Goal: Information Seeking & Learning: Learn about a topic

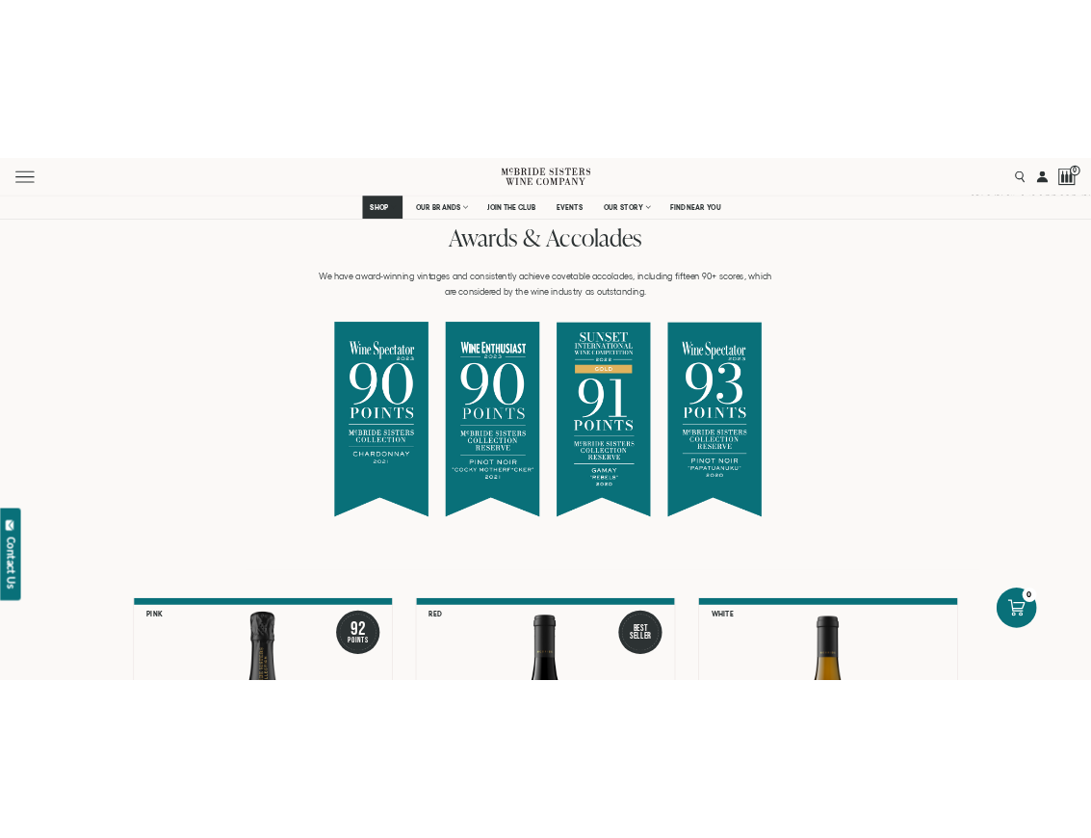
scroll to position [1348, 0]
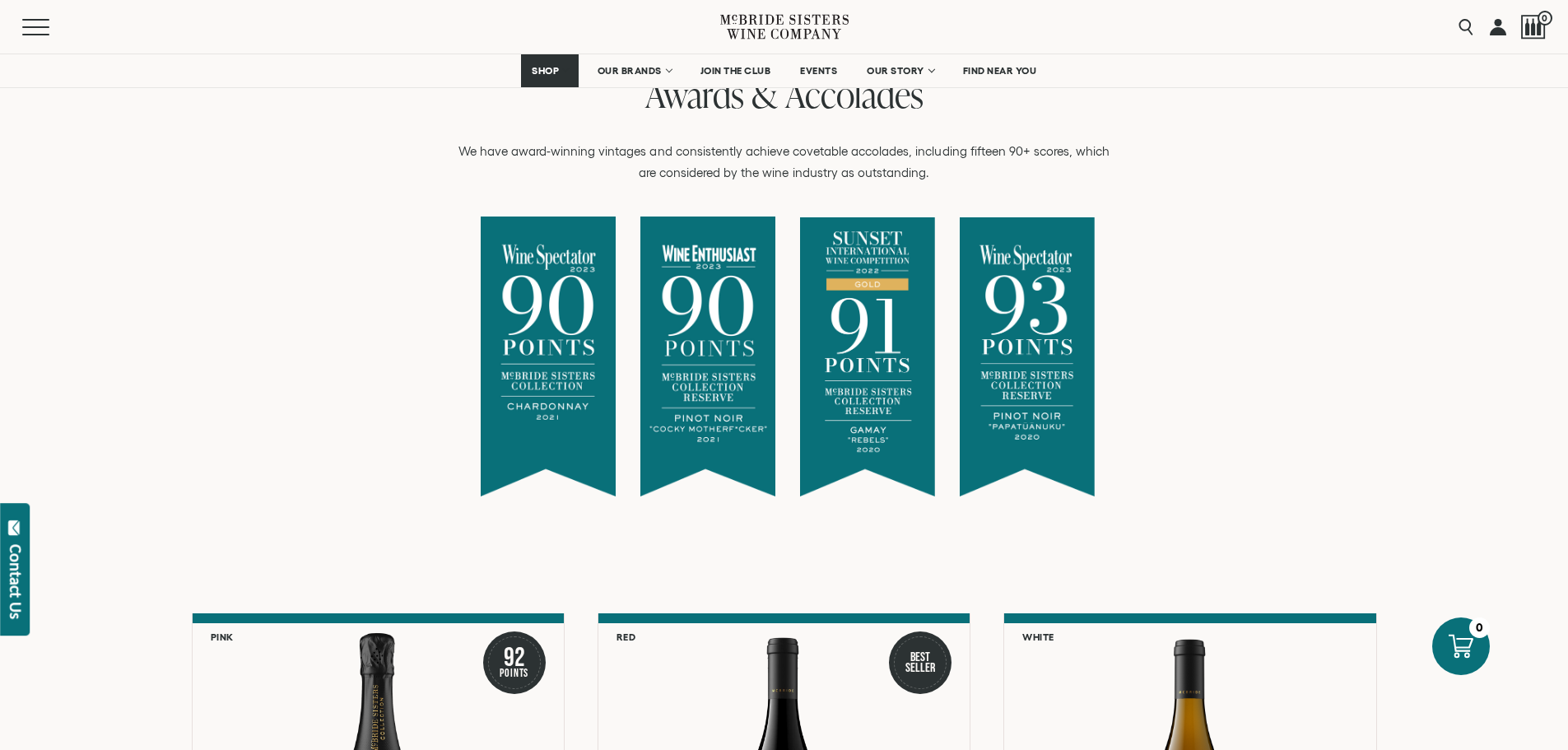
click at [932, 284] on div "Awards & Accolades We have award-winning vintages and consistently achieve cove…" at bounding box center [785, 297] width 1293 height 438
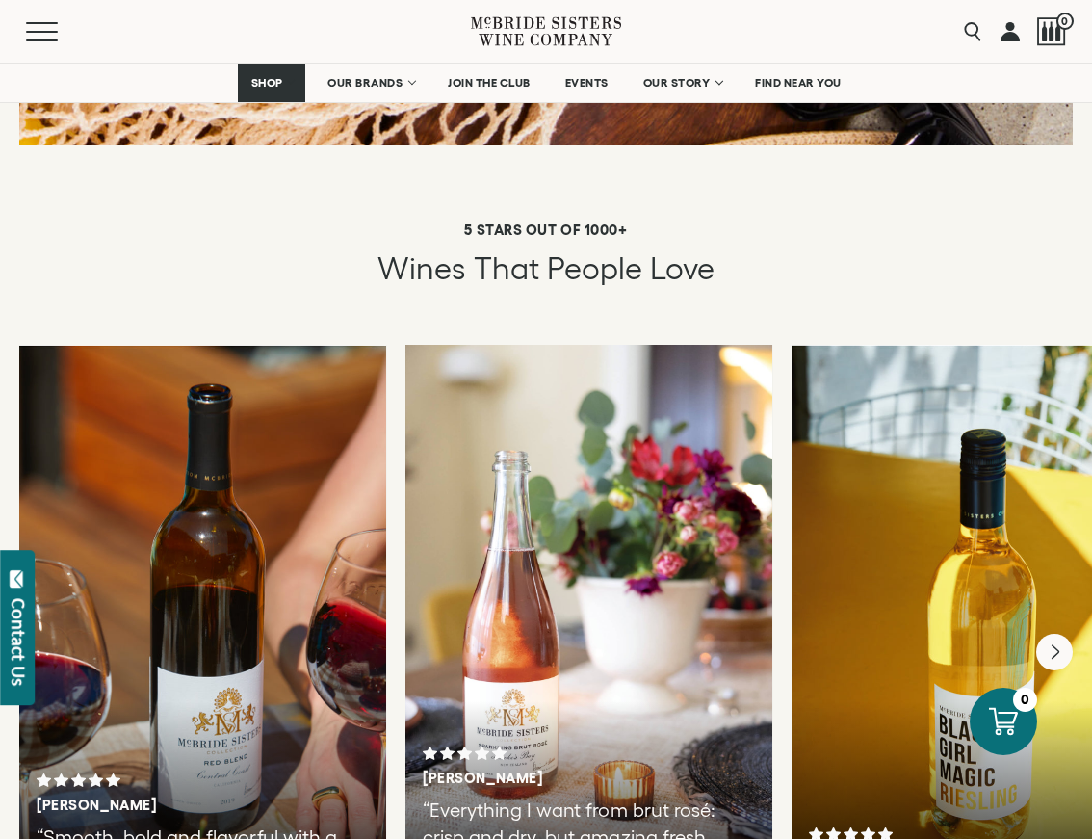
scroll to position [3274, 0]
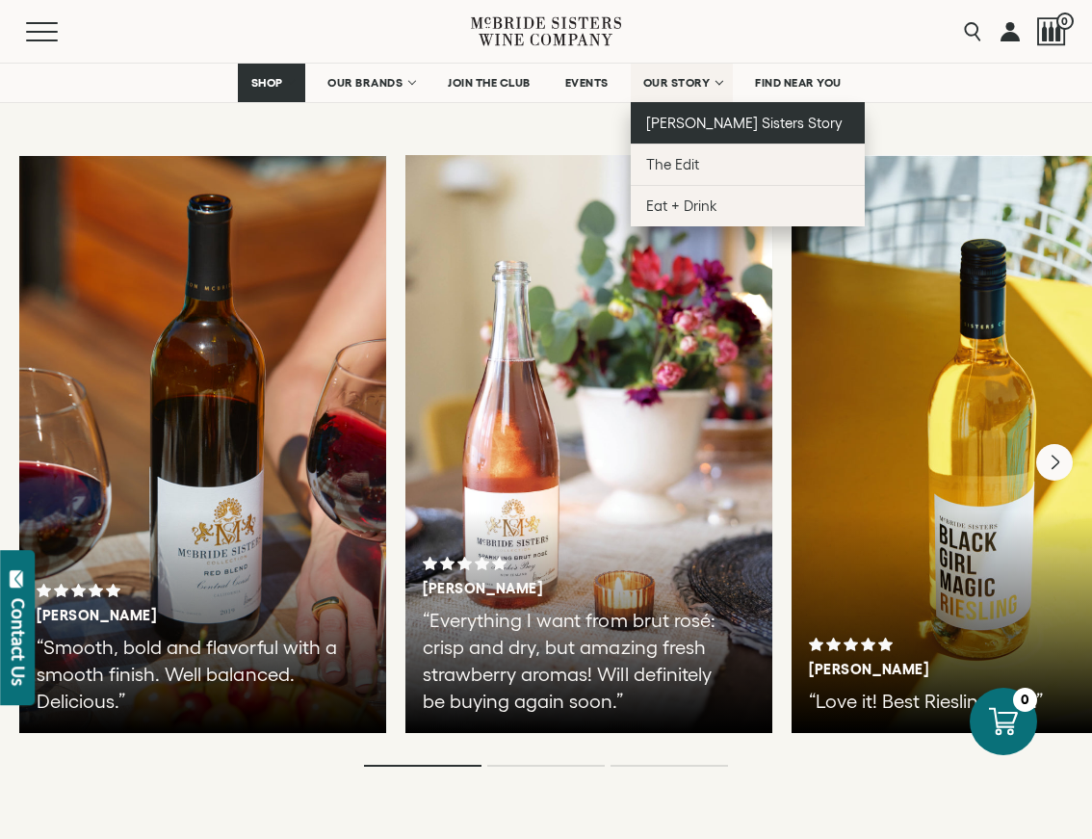
click at [684, 123] on span "[PERSON_NAME] Sisters Story" at bounding box center [744, 123] width 197 height 16
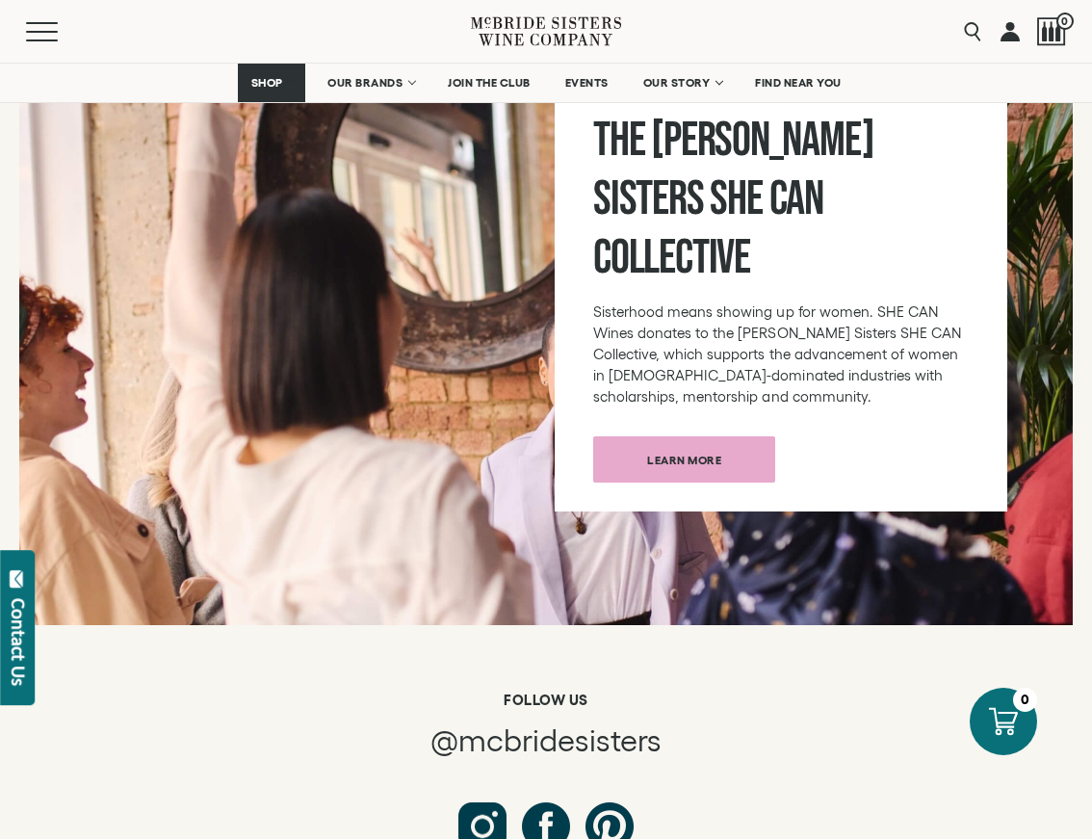
scroll to position [9767, 0]
